Goal: Task Accomplishment & Management: Use online tool/utility

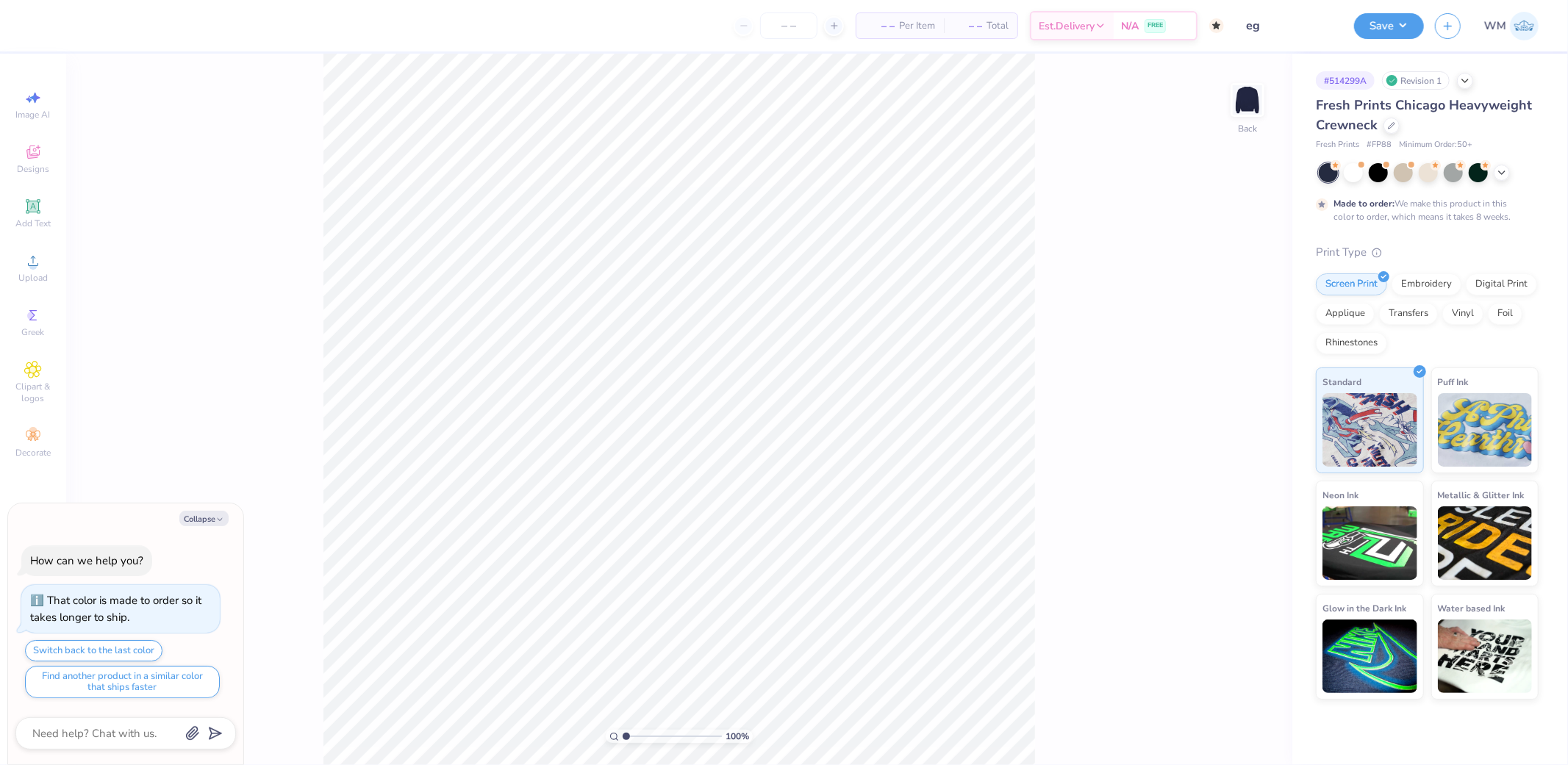
click at [1238, 101] on img at bounding box center [1247, 101] width 30 height 30
type textarea "x"
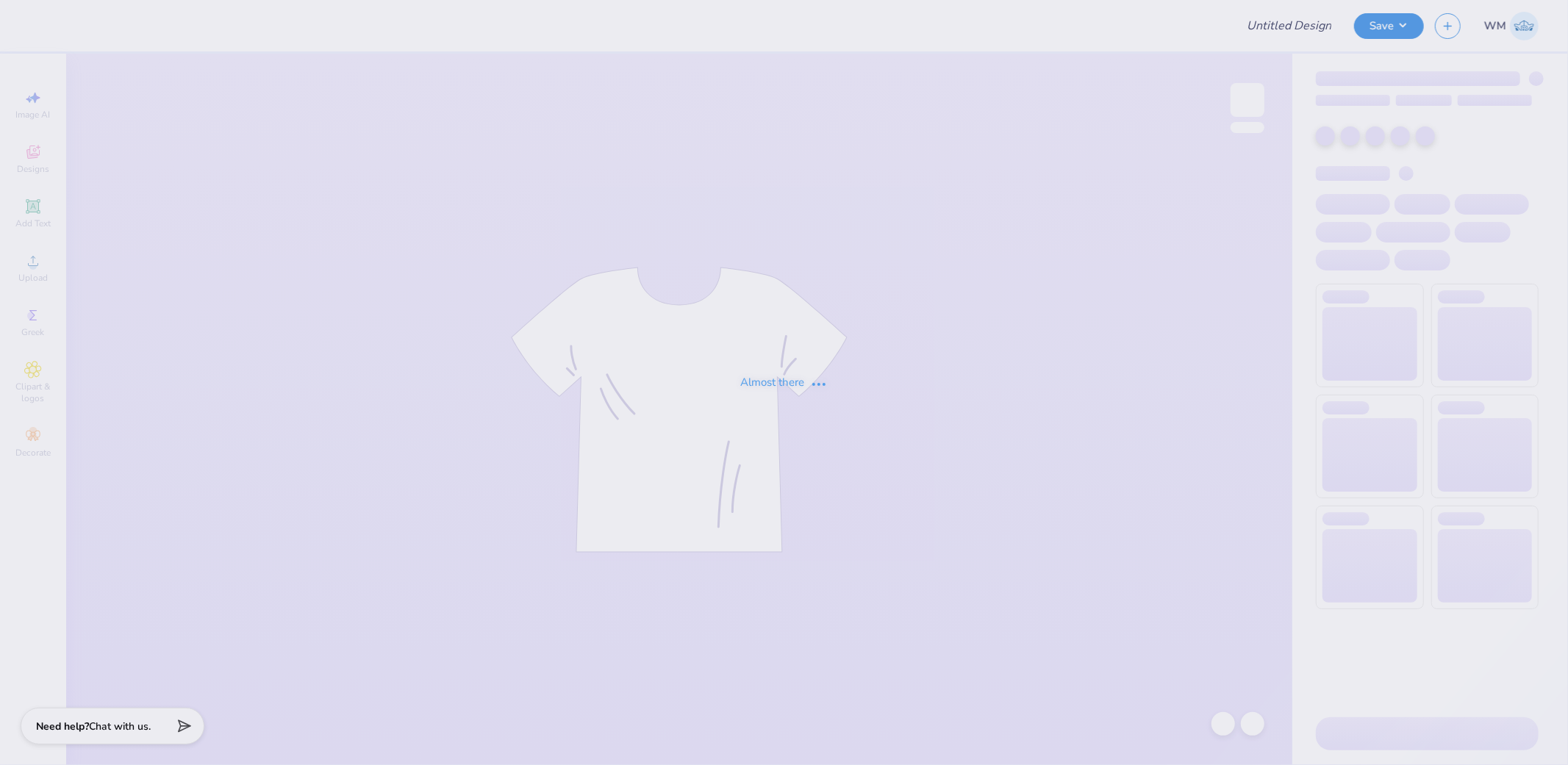
type input "eg"
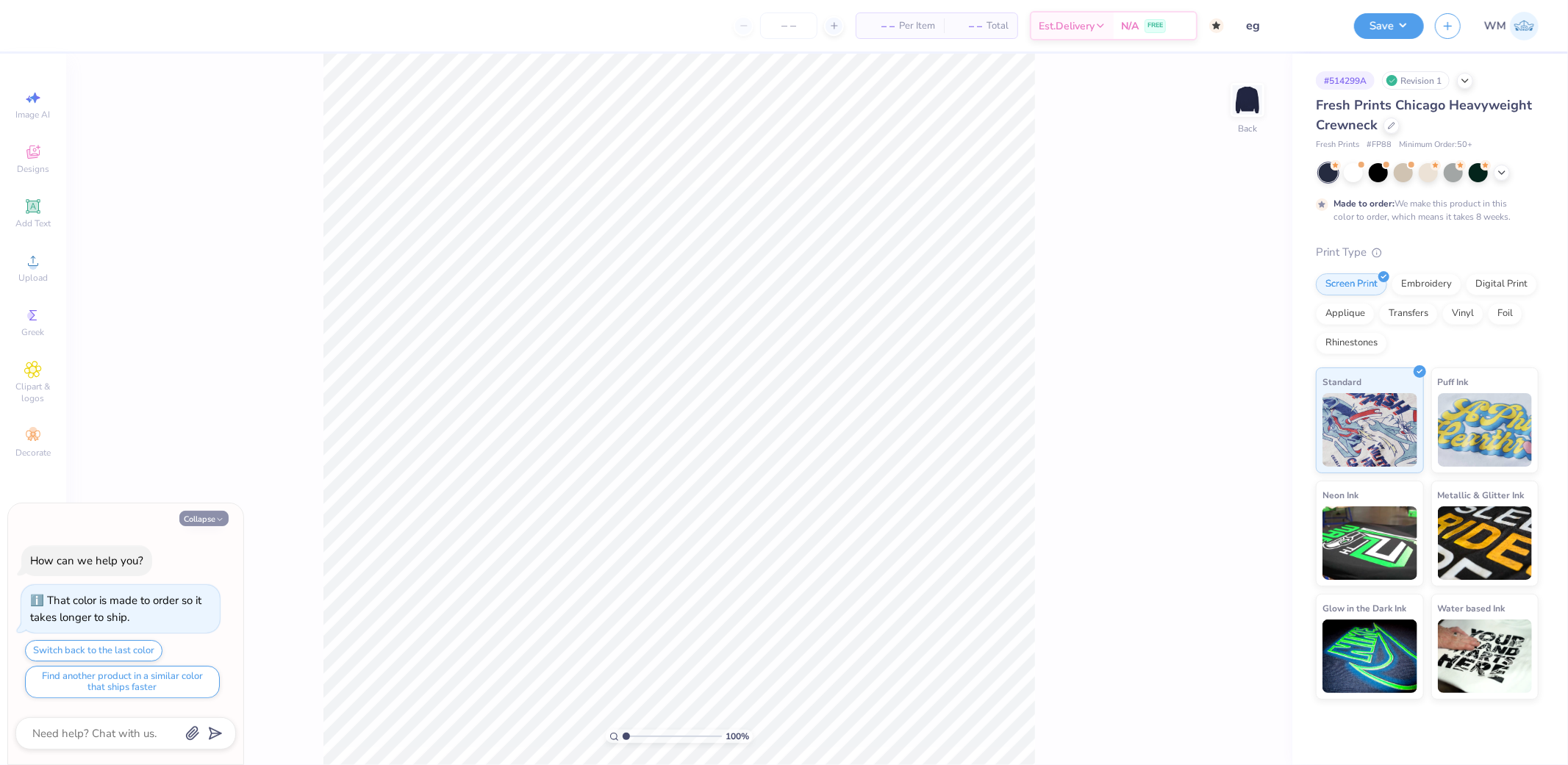
click at [208, 516] on button "Collapse" at bounding box center [204, 518] width 49 height 16
type textarea "x"
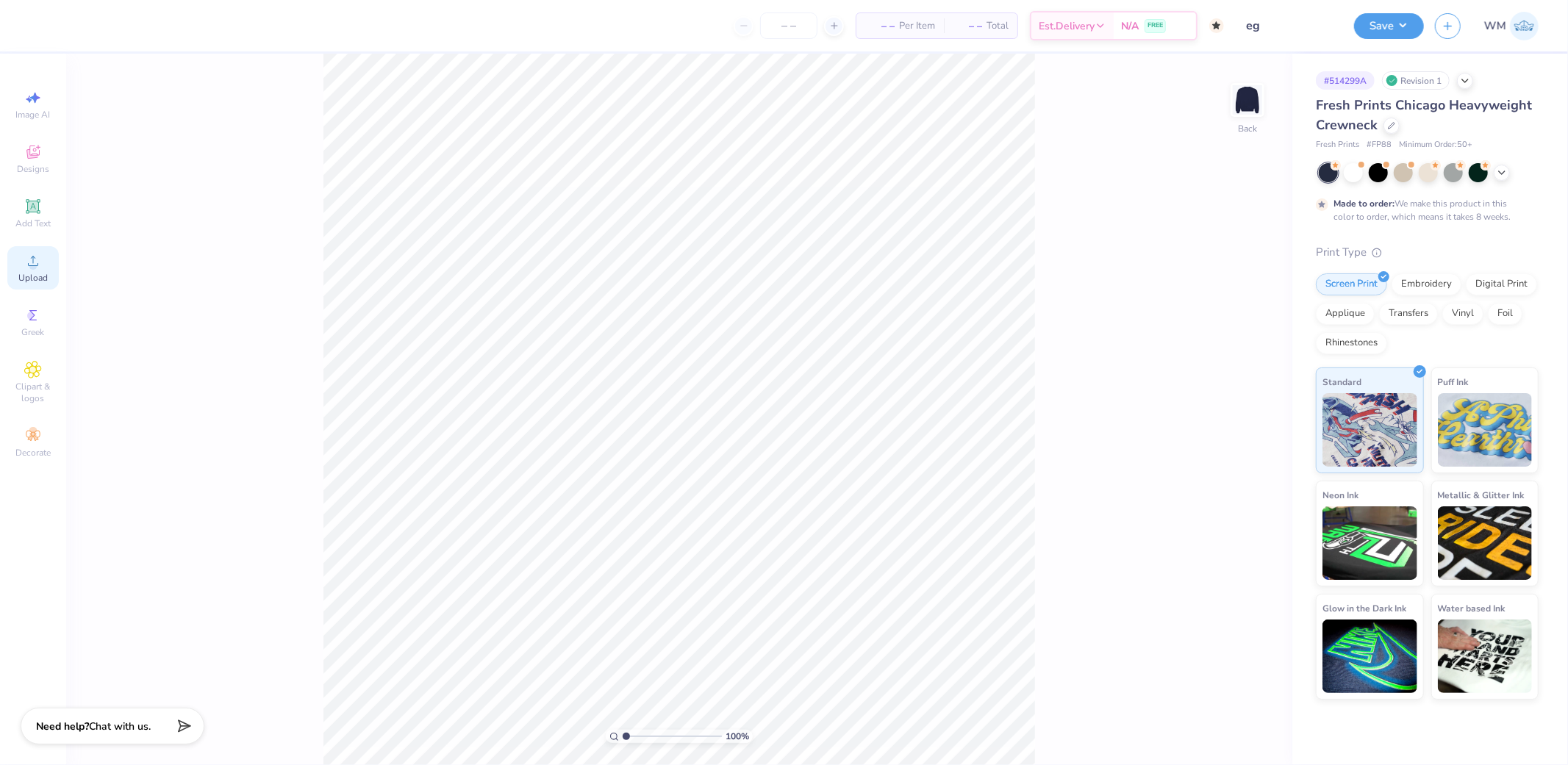
click at [33, 266] on circle at bounding box center [32, 265] width 8 height 8
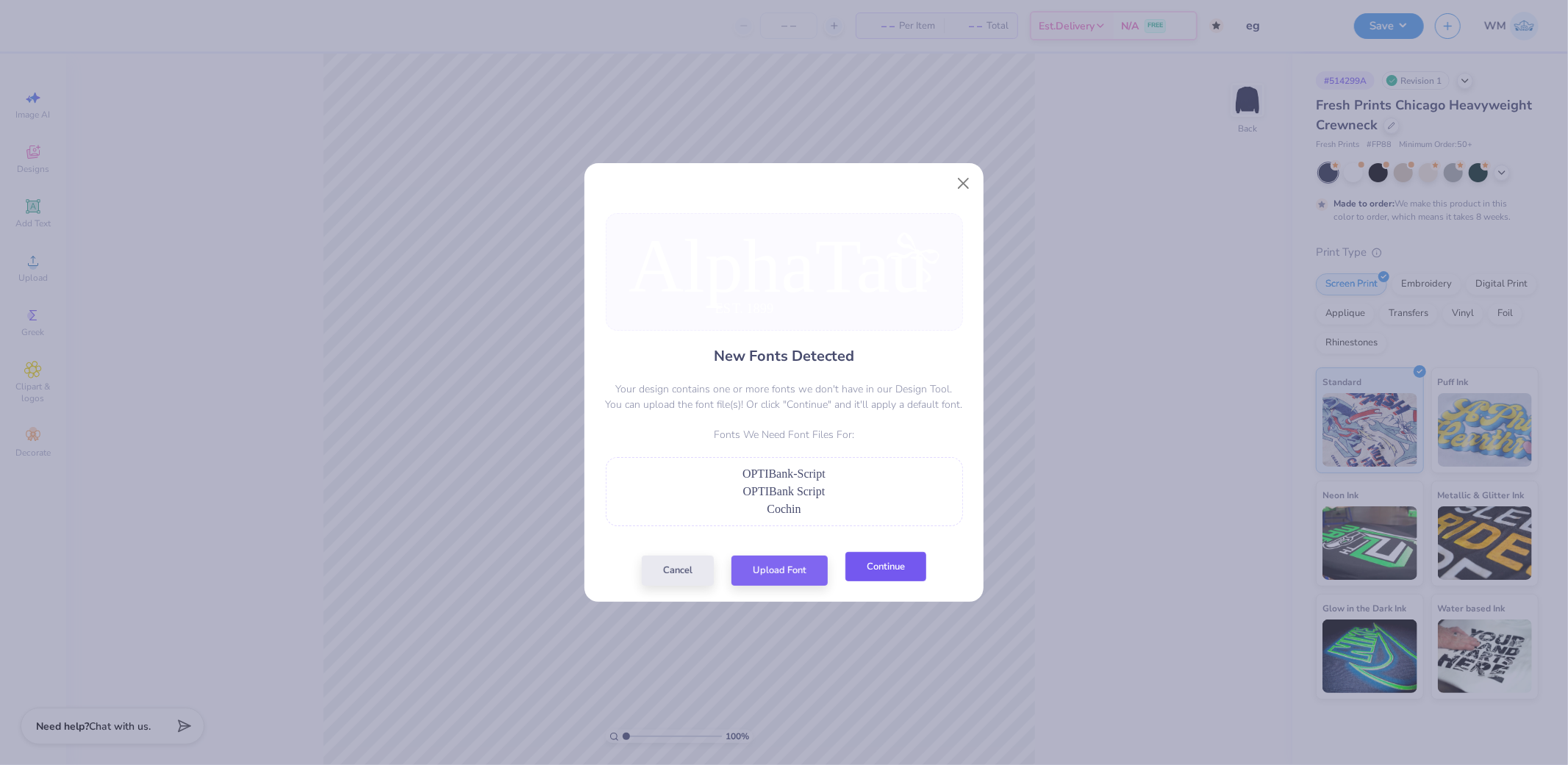
click at [901, 569] on button "Continue" at bounding box center [885, 567] width 81 height 30
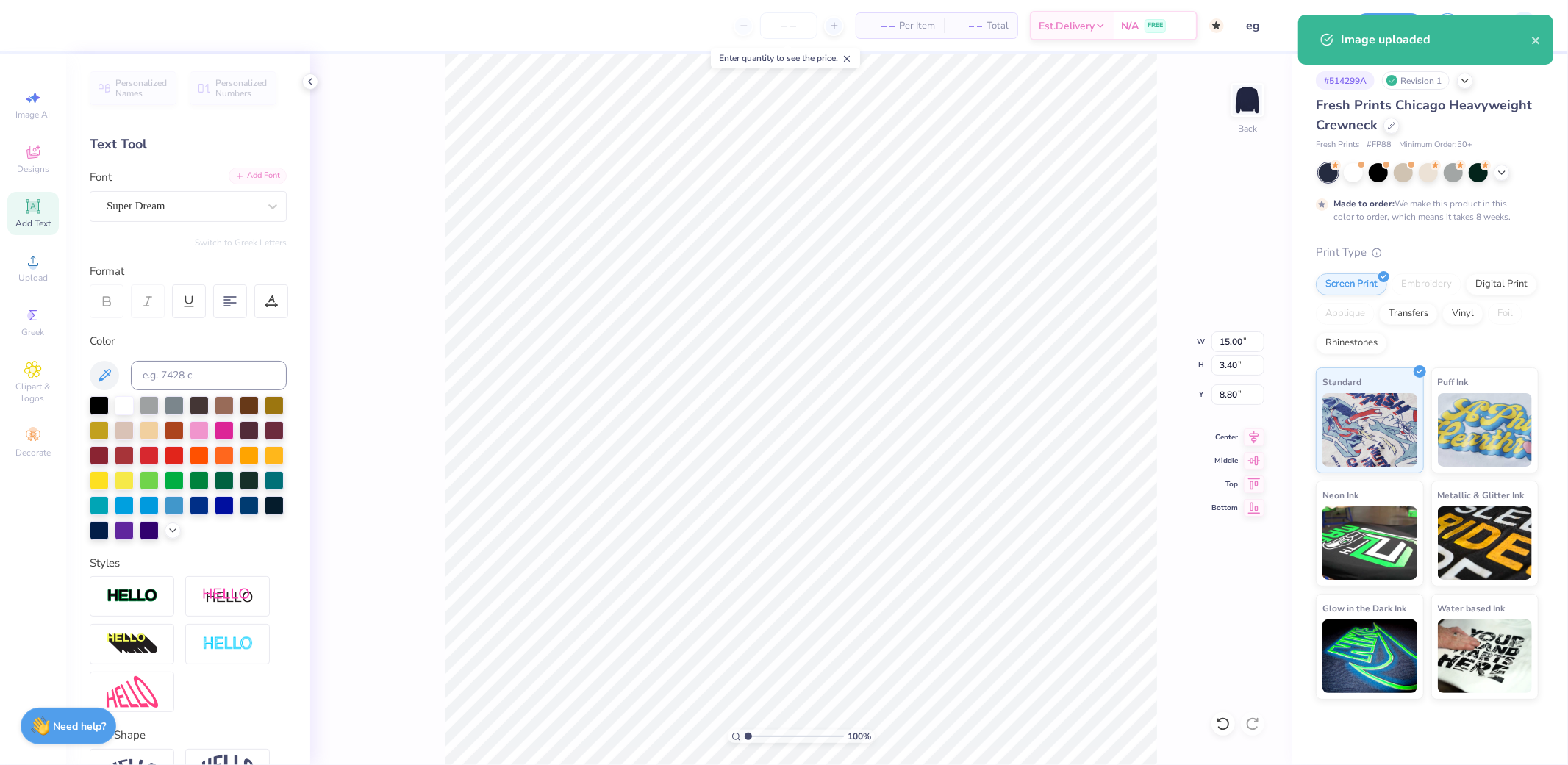
click at [235, 173] on icon at bounding box center [239, 177] width 9 height 9
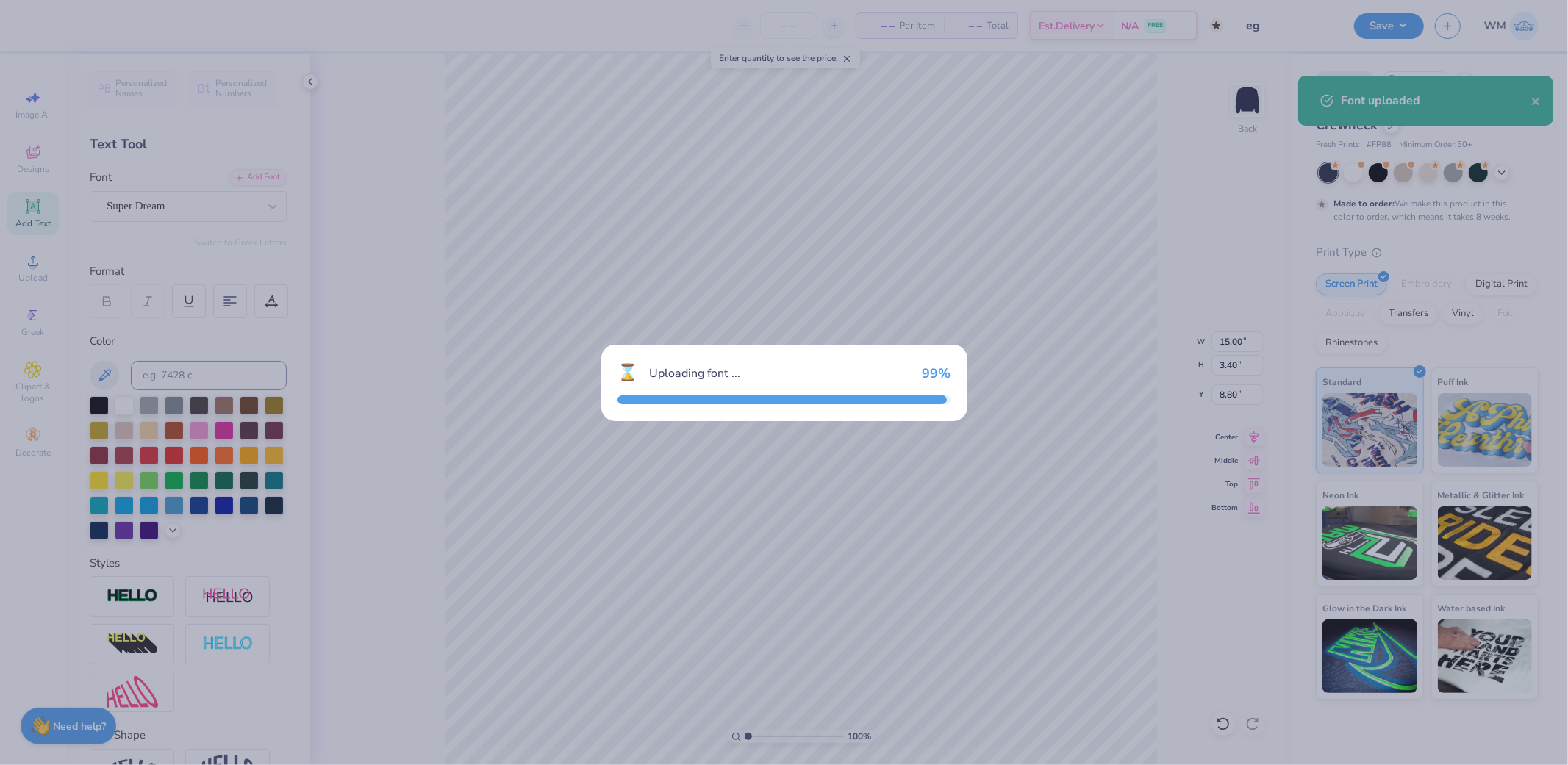
type input "12.80"
type input "3.58"
type input "8.57"
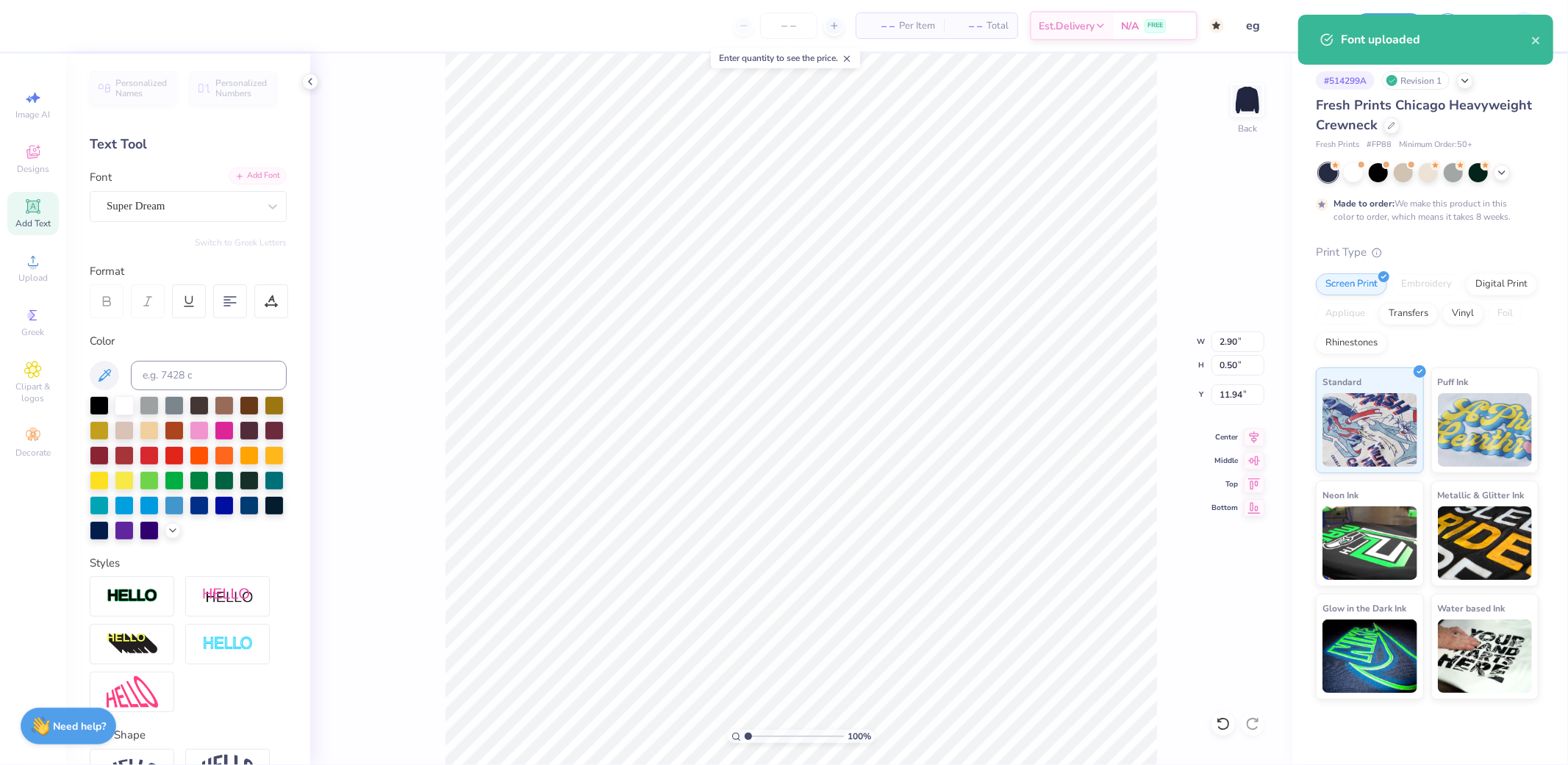
click at [246, 169] on div "Add Font" at bounding box center [258, 176] width 58 height 17
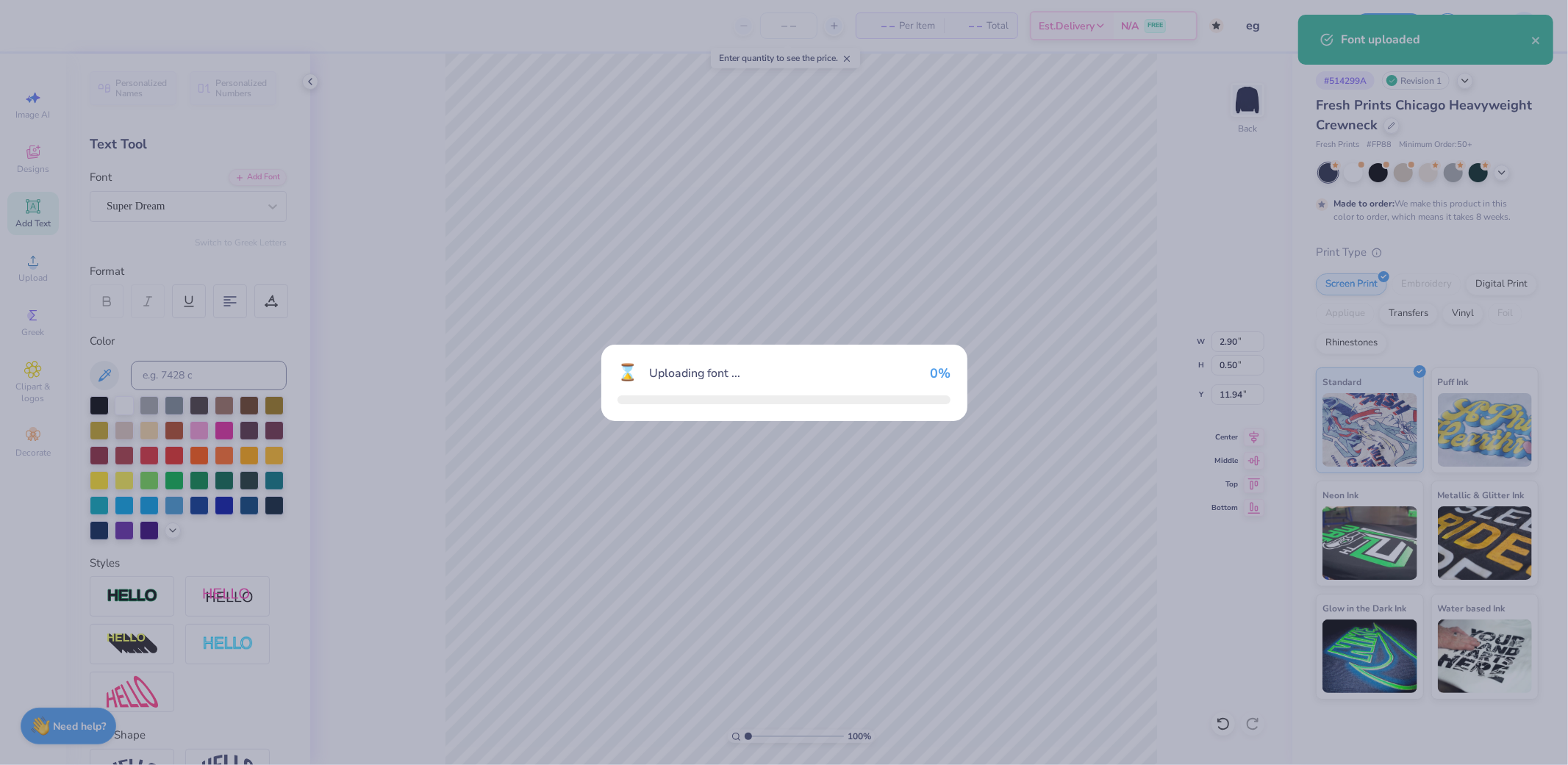
type input "2.75"
type input "0.45"
type input "12.02"
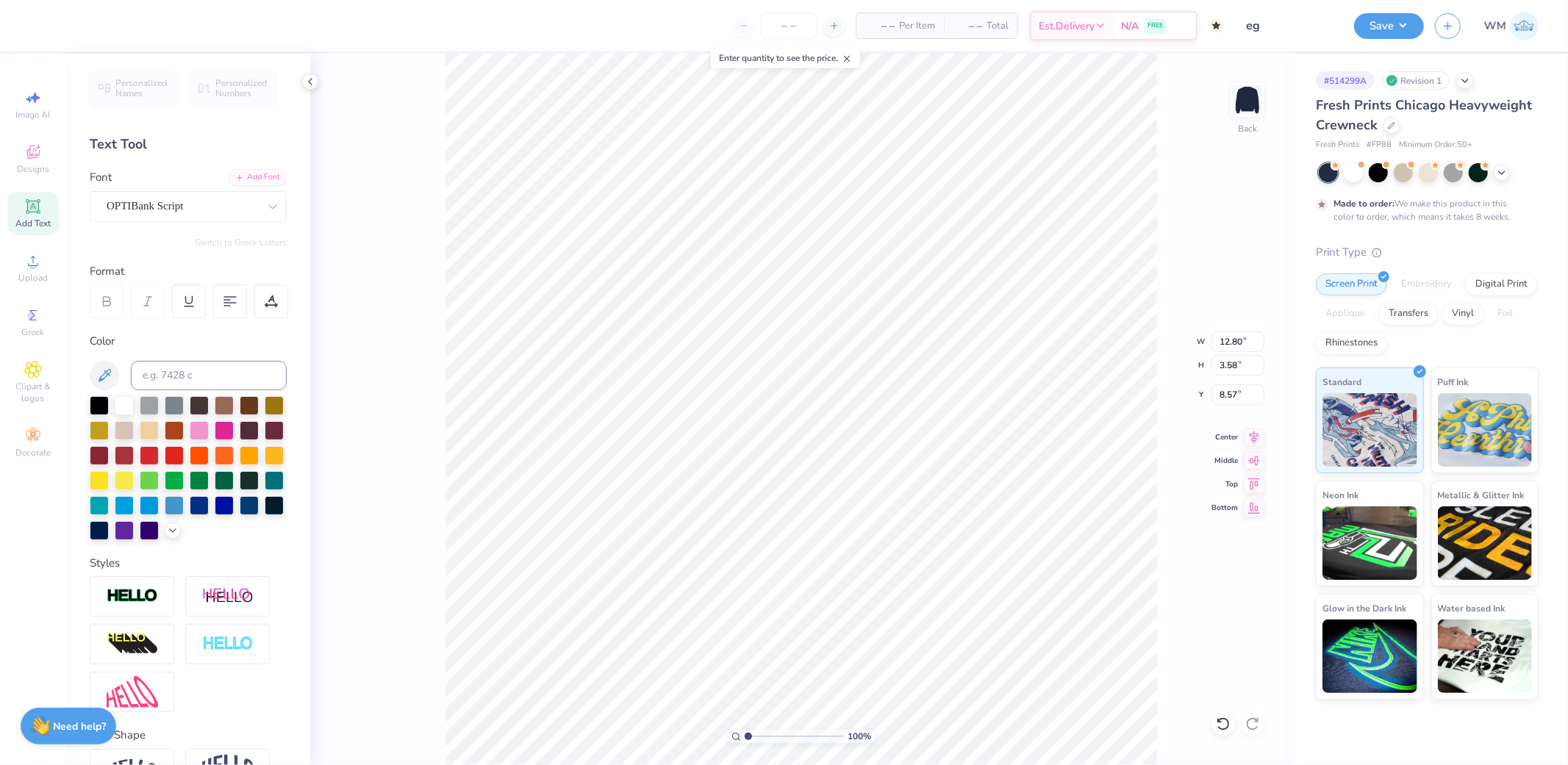
type input "8.71"
type input "12.41"
type input "3.47"
type input "8.82"
type input "8.77"
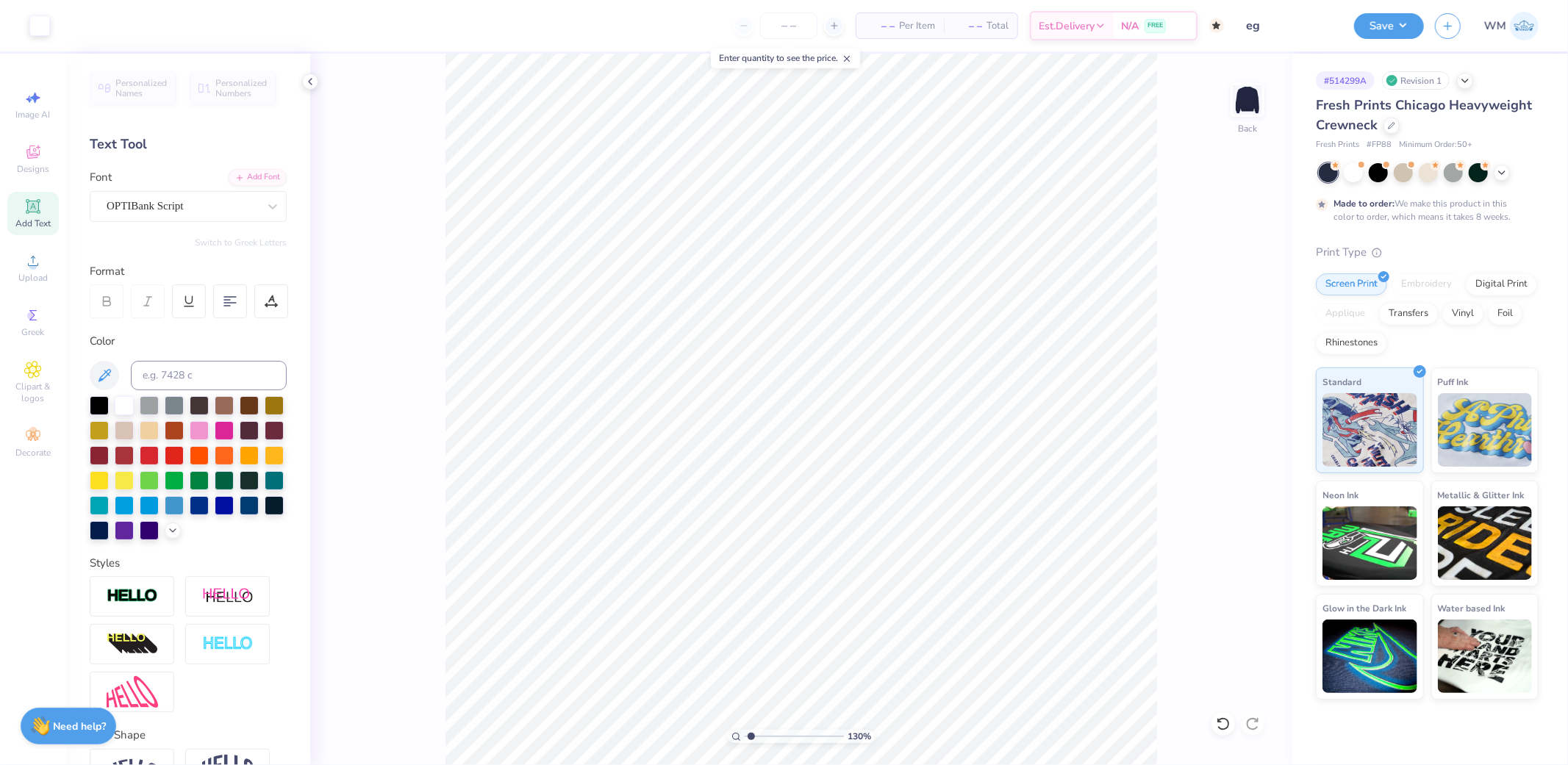
type input "1.3"
click at [751, 733] on input "range" at bounding box center [794, 736] width 100 height 13
type input "11.89"
click at [1225, 331] on input "14.37" at bounding box center [1238, 342] width 53 height 21
type input "8.00"
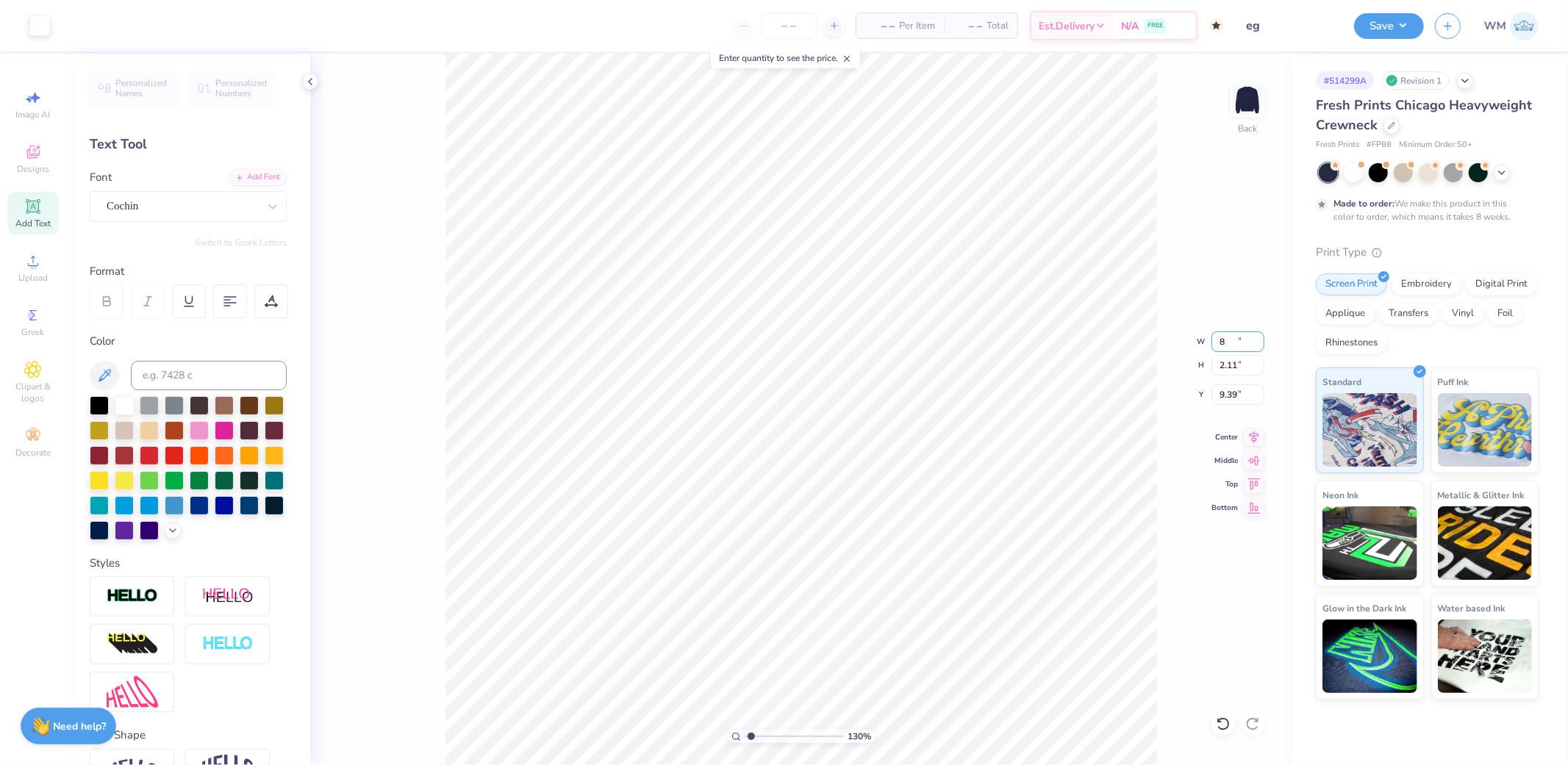
type input "2.11"
type input "9.39"
click at [1232, 393] on input "9.39" at bounding box center [1238, 395] width 53 height 21
type input "3.00"
click at [735, 732] on div "130 %" at bounding box center [801, 736] width 147 height 13
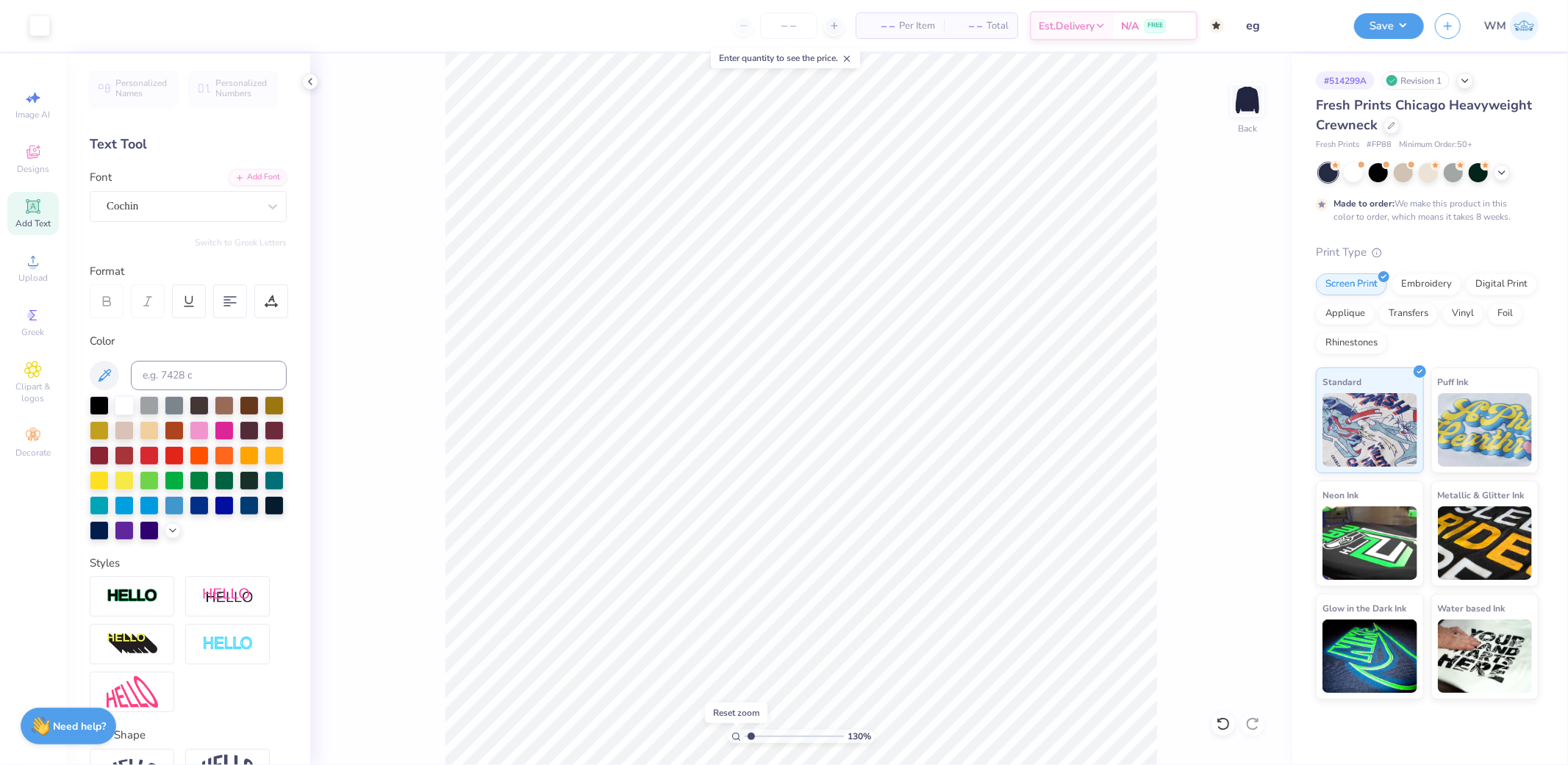
click at [732, 738] on circle at bounding box center [736, 736] width 7 height 7
type input "1"
click at [1239, 342] on input "8.00" at bounding box center [1238, 342] width 53 height 21
type input "10.00"
type input "2.63"
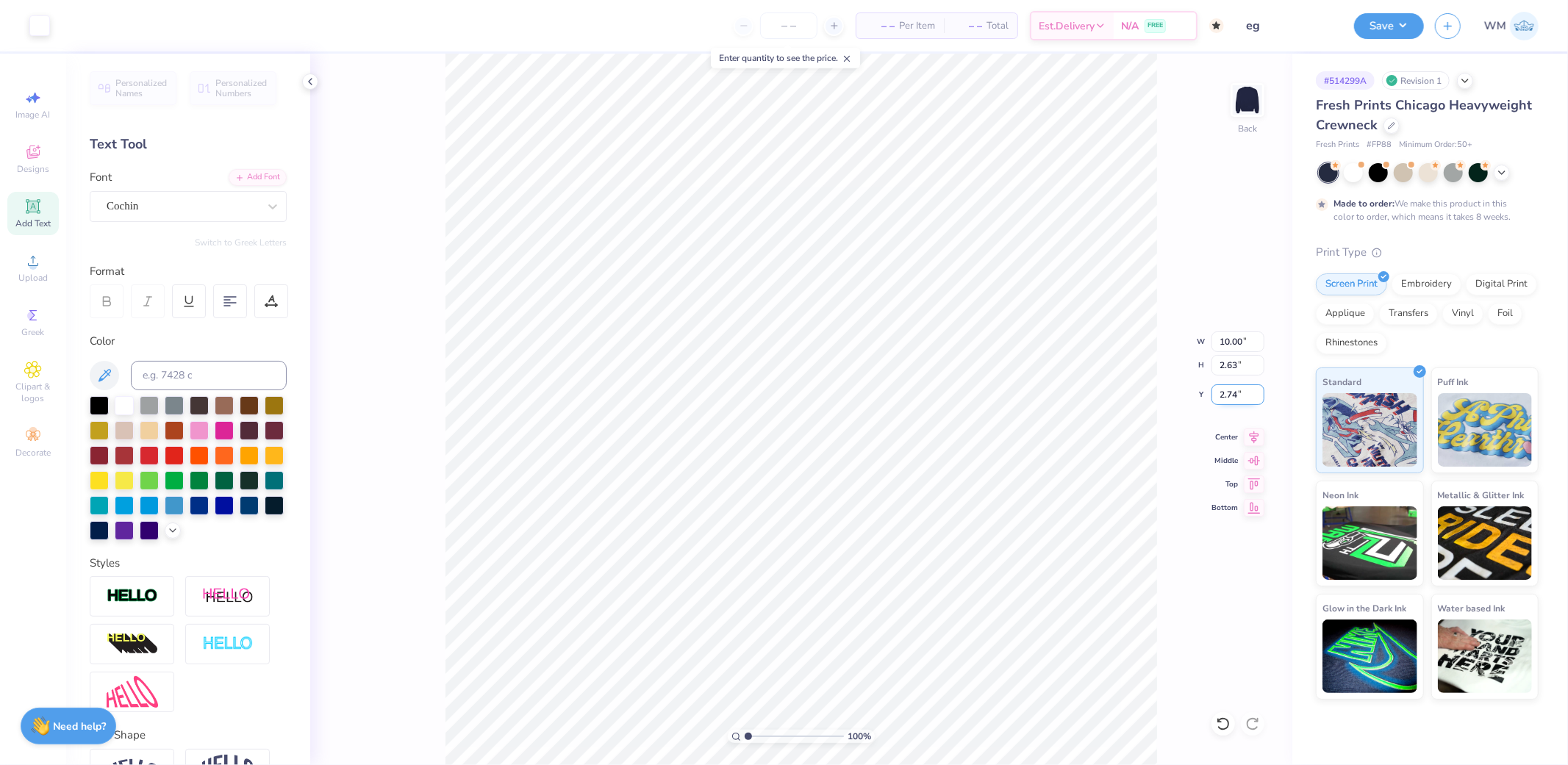
click at [1237, 394] on input "2.74" at bounding box center [1238, 395] width 53 height 21
type input "3.00"
click at [1237, 341] on input "10.00" at bounding box center [1238, 342] width 53 height 21
type input "9.00"
type input "2.37"
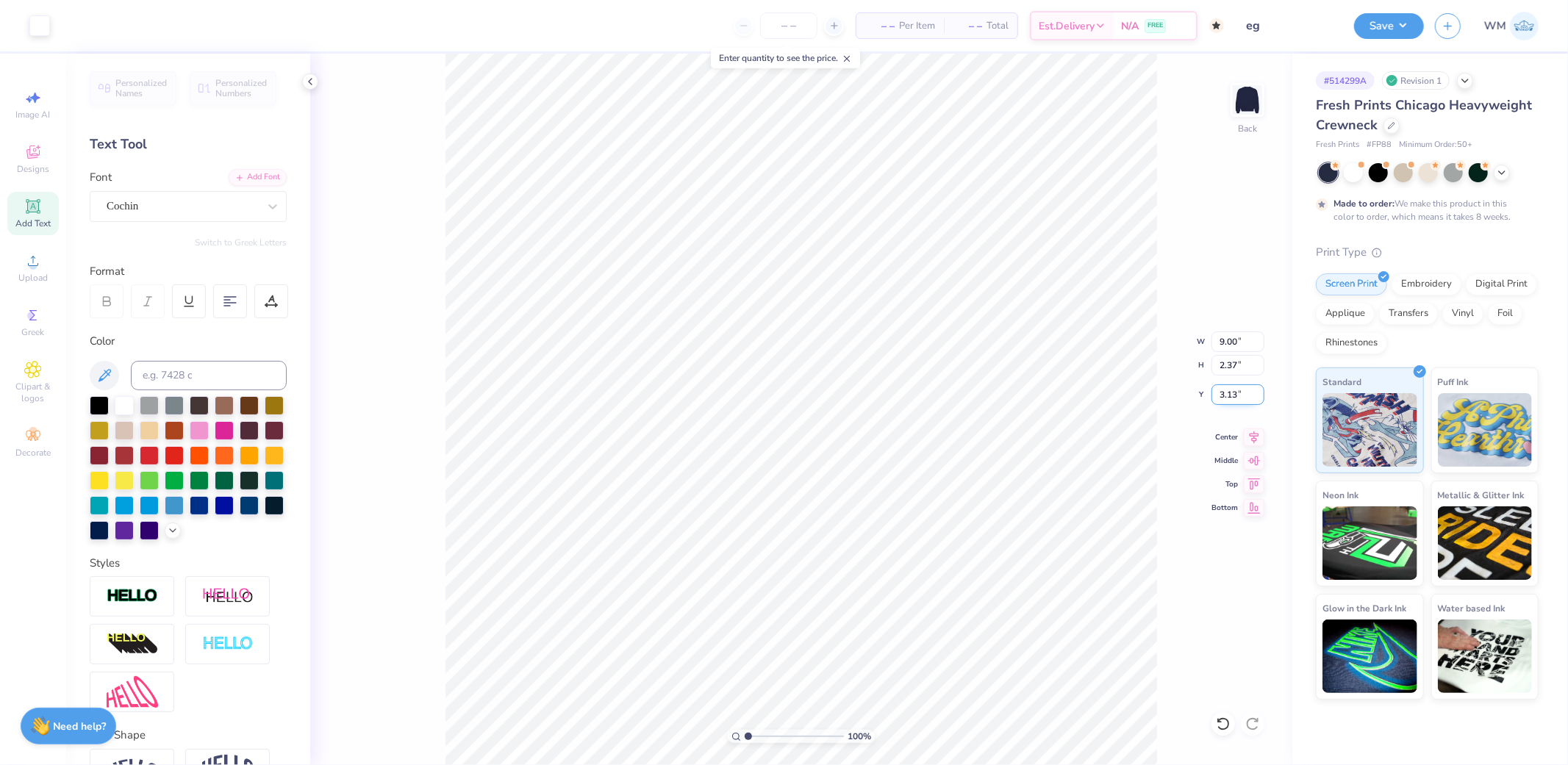
click at [1242, 399] on input "3.13" at bounding box center [1238, 395] width 53 height 21
type input "3.00"
click at [1251, 438] on icon at bounding box center [1254, 435] width 21 height 17
click at [1416, 31] on button "Save" at bounding box center [1389, 24] width 70 height 25
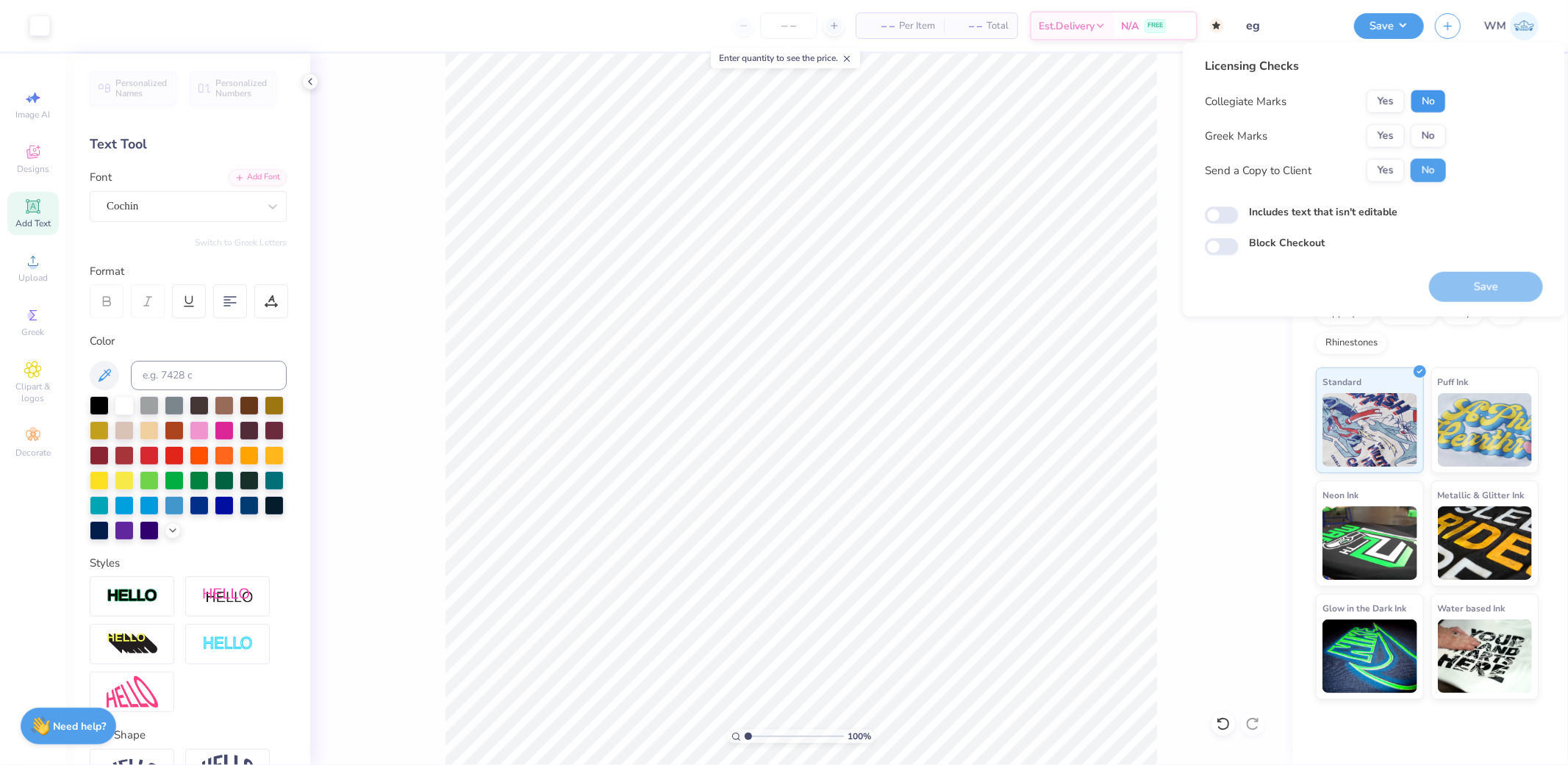
click at [1426, 94] on button "No" at bounding box center [1428, 101] width 35 height 24
click at [1394, 131] on button "Yes" at bounding box center [1385, 136] width 38 height 24
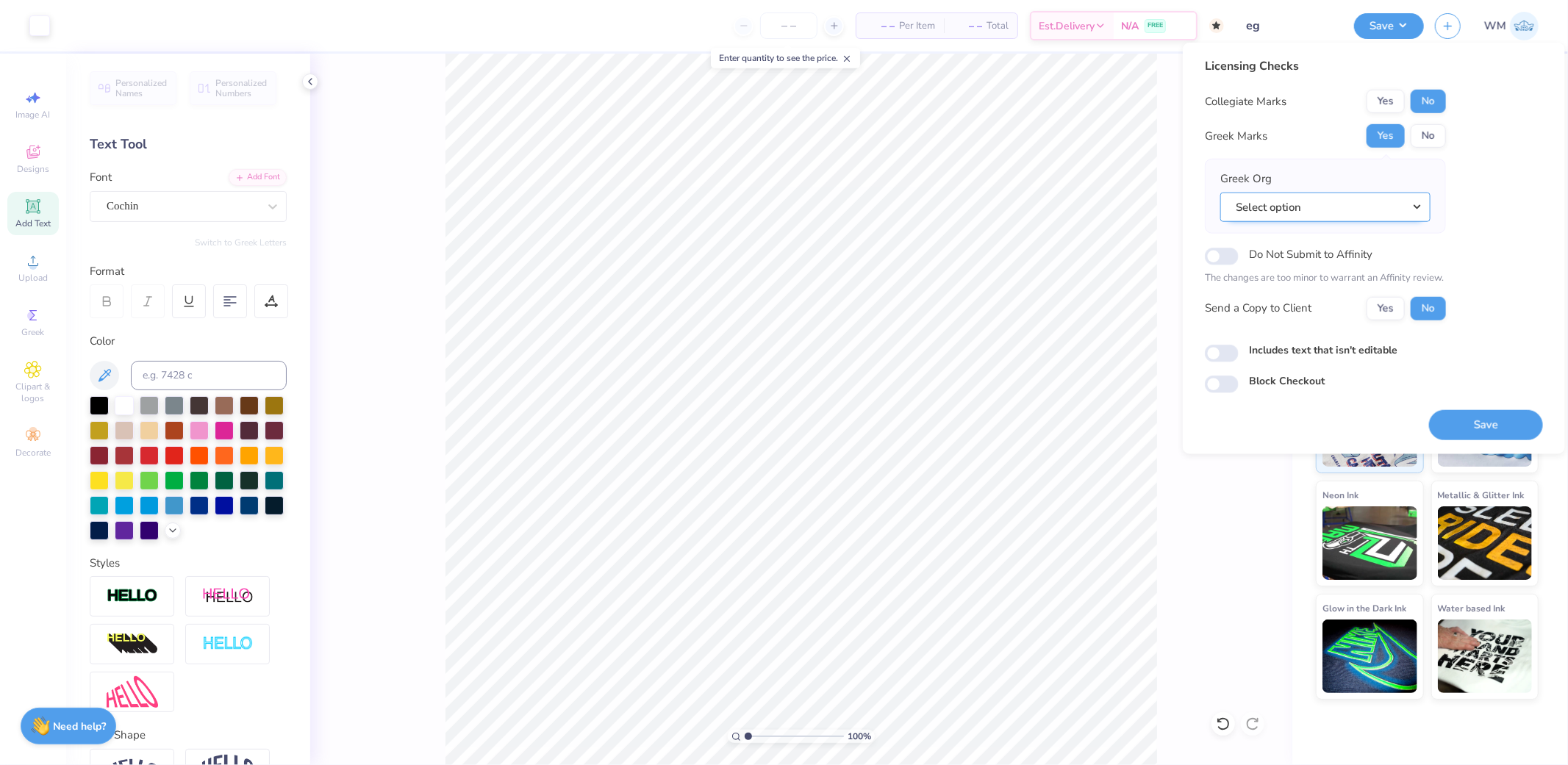
click at [1354, 203] on button "Select option" at bounding box center [1325, 206] width 211 height 30
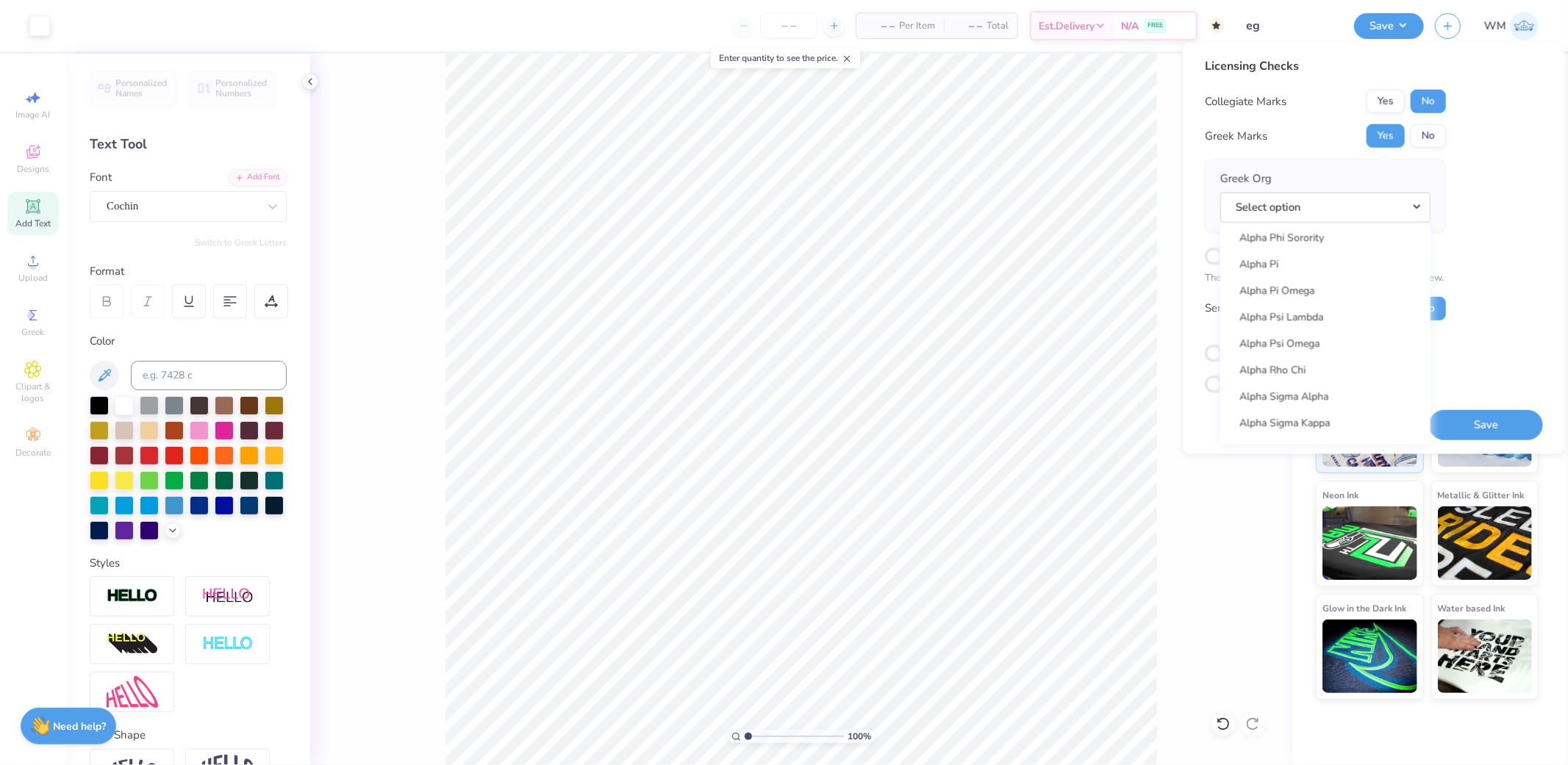
scroll to position [1225, 0]
click at [1313, 386] on link "Alpha Tau Omega" at bounding box center [1325, 393] width 198 height 24
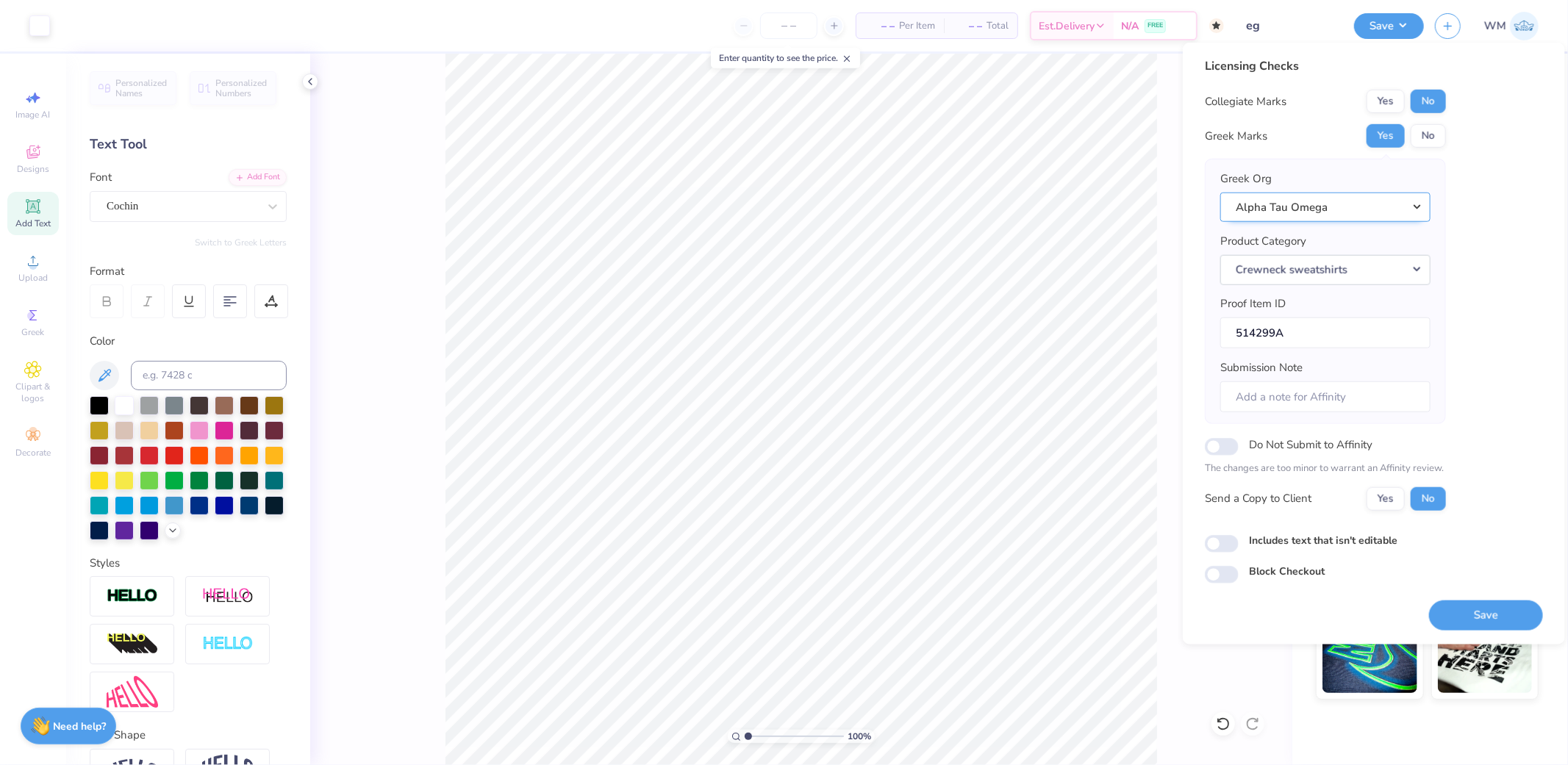
click at [1375, 209] on button "Alpha Tau Omega" at bounding box center [1325, 206] width 211 height 30
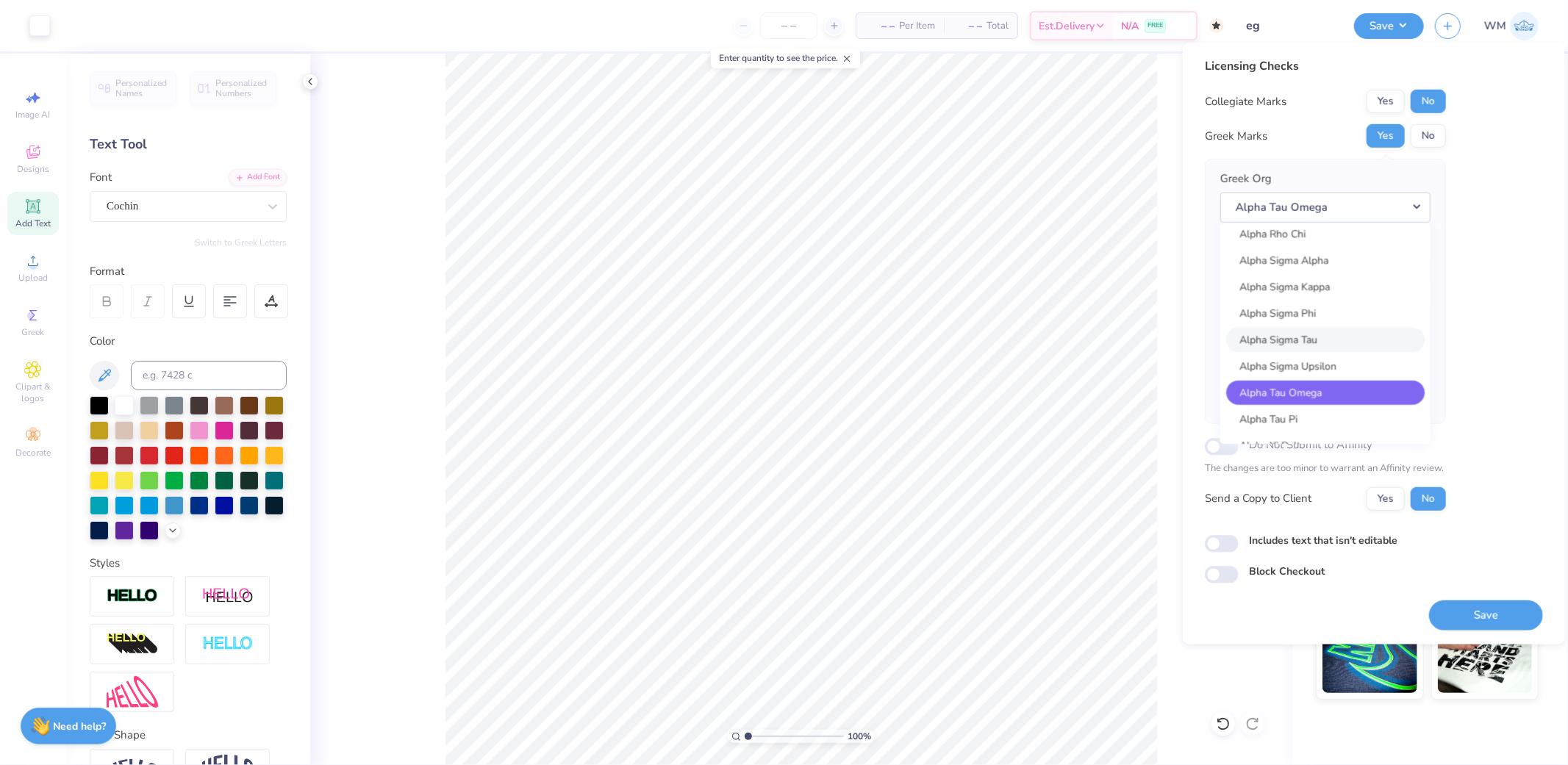
click at [1324, 334] on link "Alpha Sigma Tau" at bounding box center [1325, 340] width 198 height 24
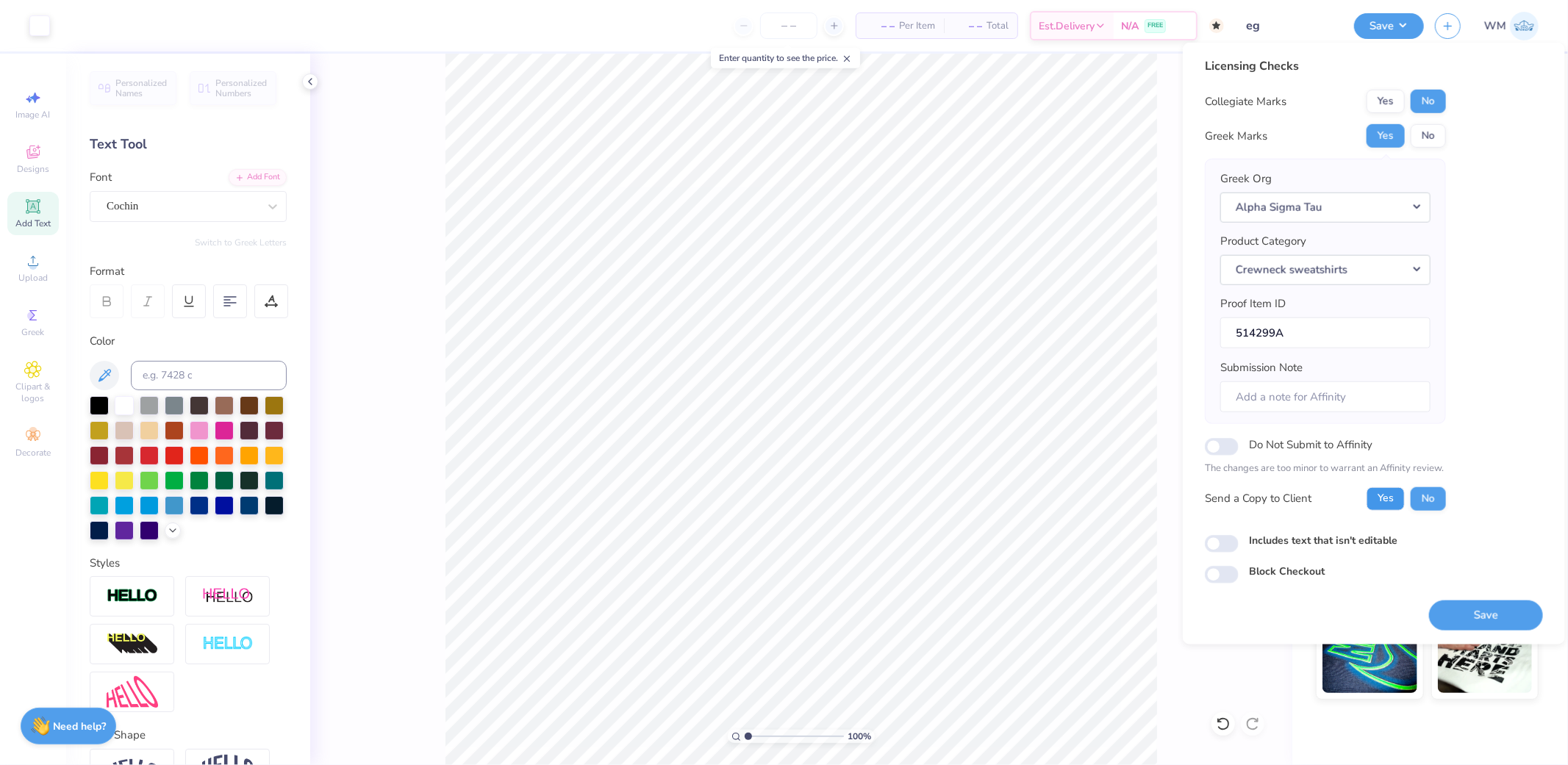
click at [1388, 497] on button "Yes" at bounding box center [1385, 498] width 38 height 24
click at [1493, 616] on button "Save" at bounding box center [1486, 615] width 114 height 30
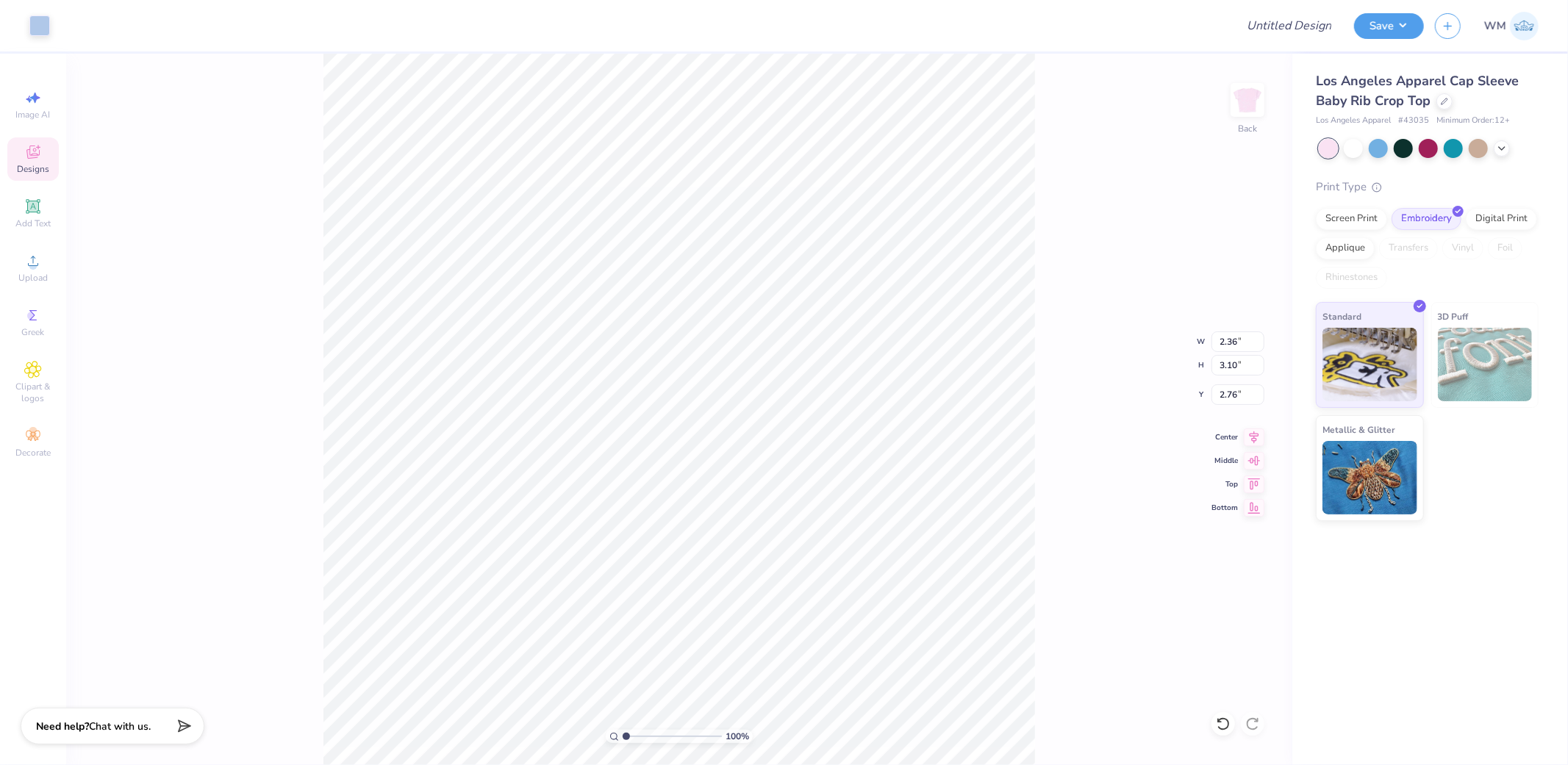
type input "2.19"
type input "3.05"
type input "2.78"
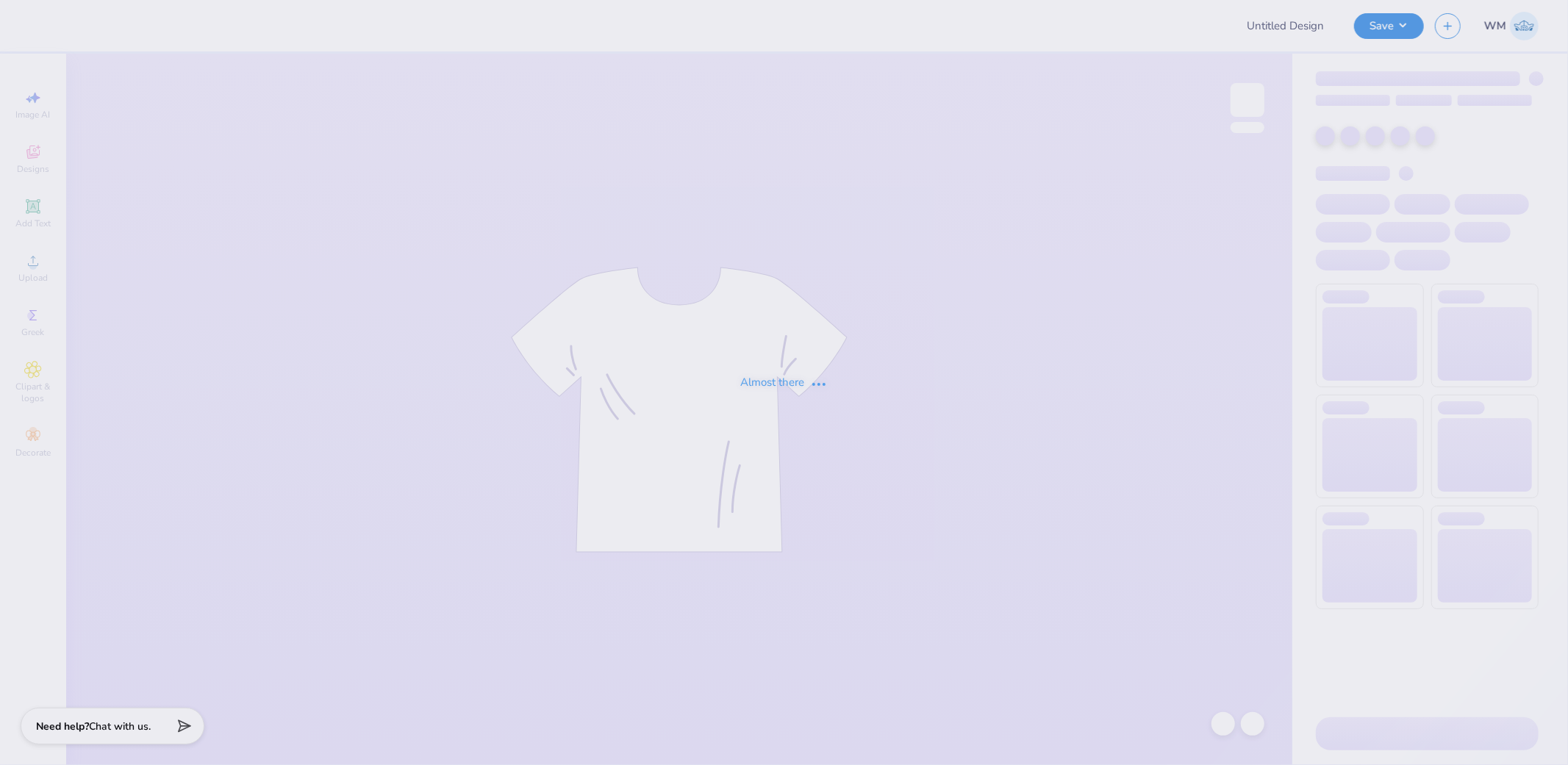
type input "The [GEOGRAPHIC_DATA][US_STATE] : [PERSON_NAME]"
